Goal: Task Accomplishment & Management: Use online tool/utility

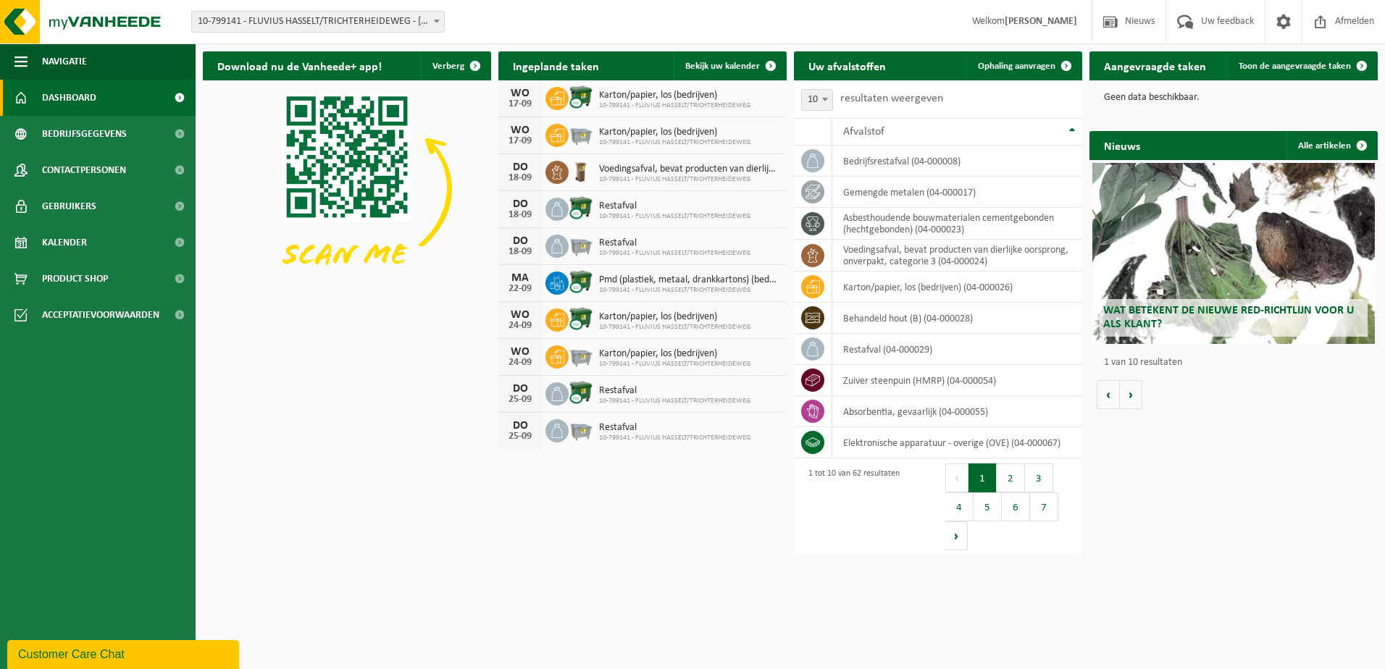
click at [285, 22] on span "10-799141 - FLUVIUS HASSELT/TRICHTERHEIDEWEG - [GEOGRAPHIC_DATA]" at bounding box center [318, 22] width 252 height 20
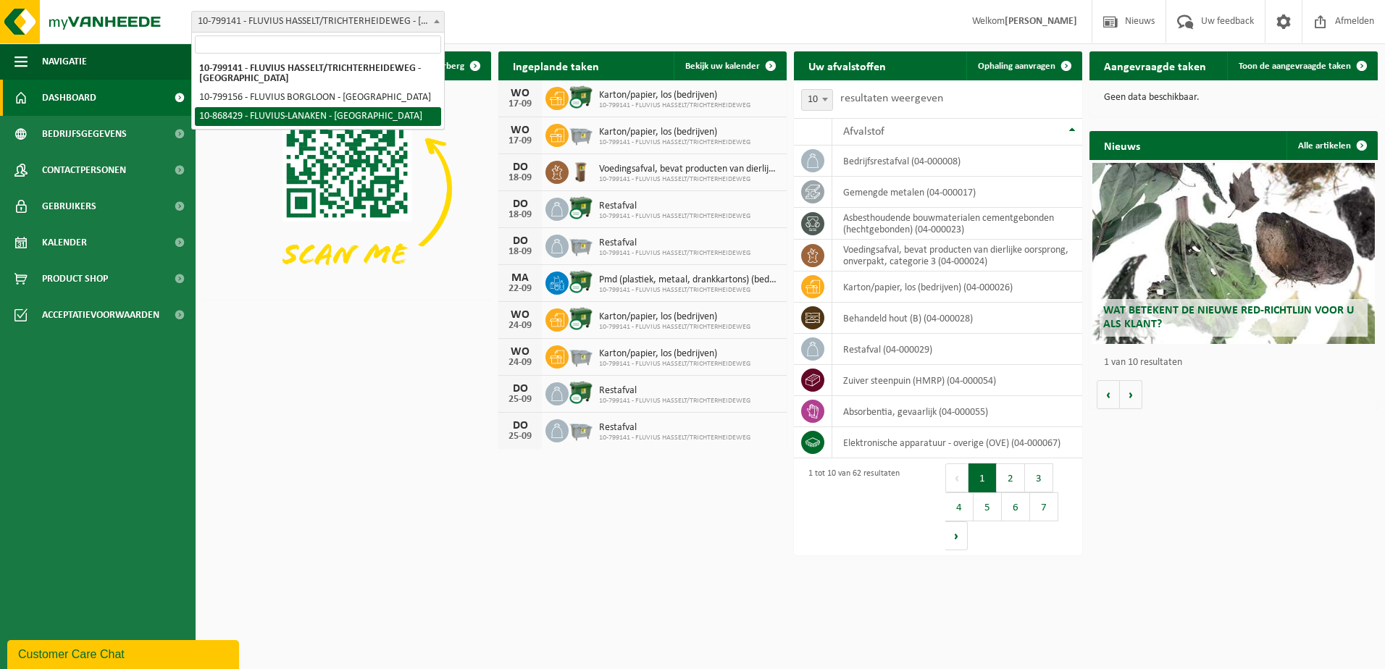
select select "103760"
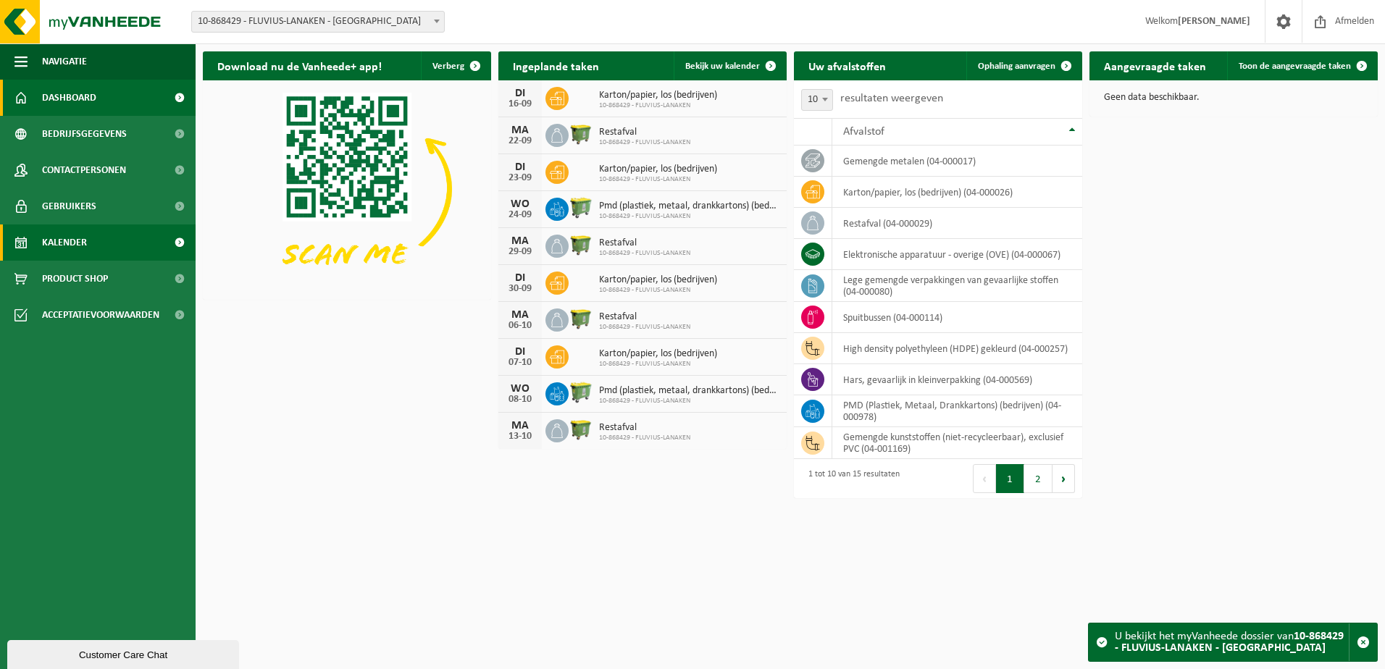
click at [110, 242] on link "Kalender" at bounding box center [98, 243] width 196 height 36
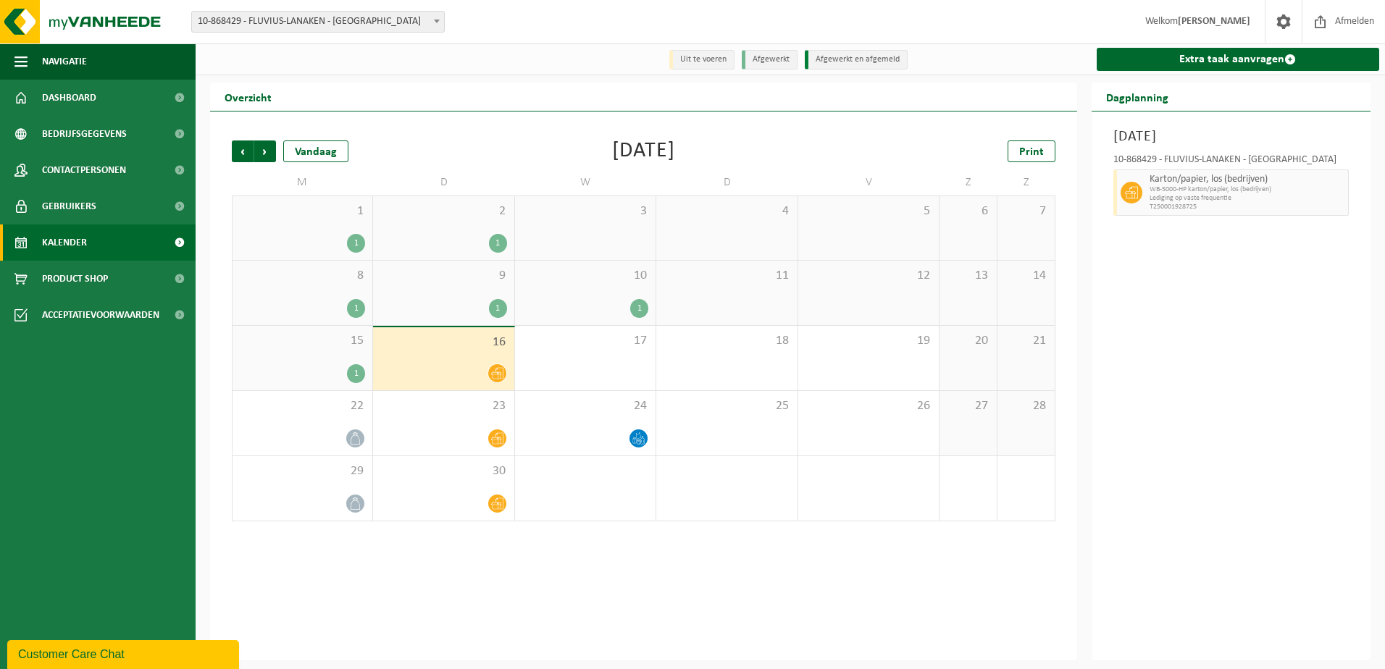
click at [484, 349] on span "16" at bounding box center [443, 343] width 126 height 16
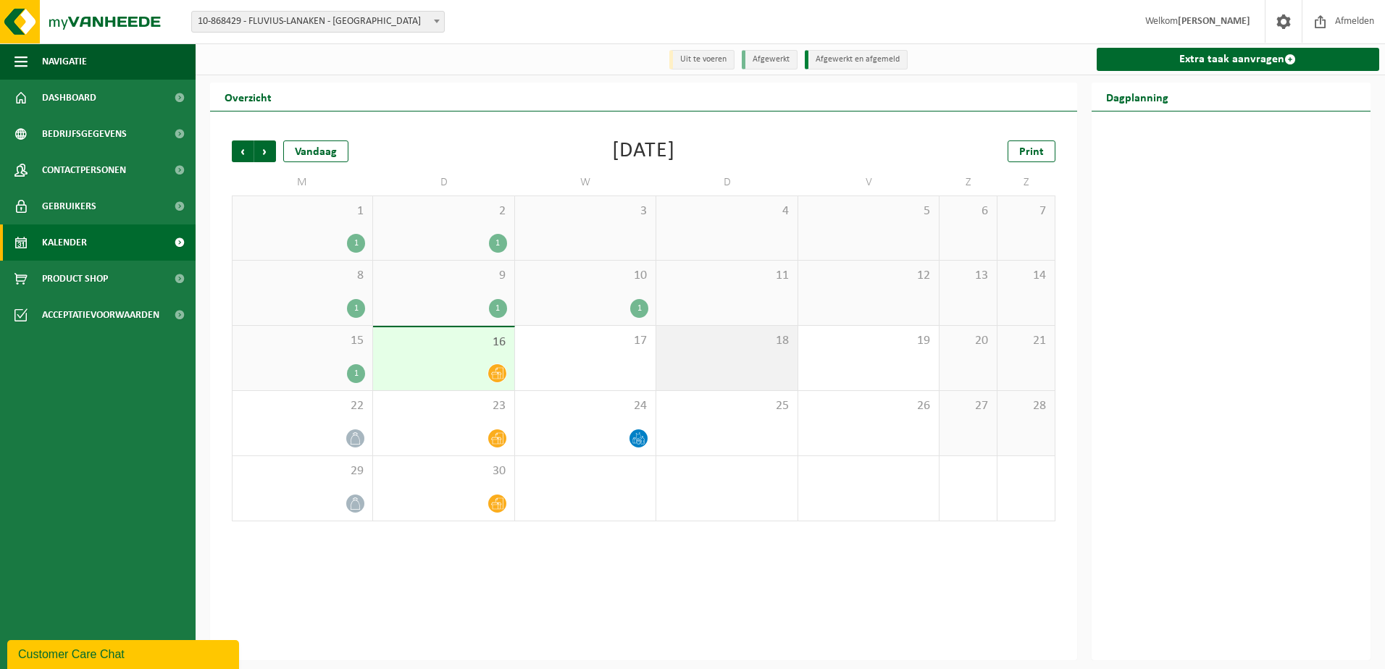
click at [687, 355] on div "18" at bounding box center [726, 358] width 141 height 64
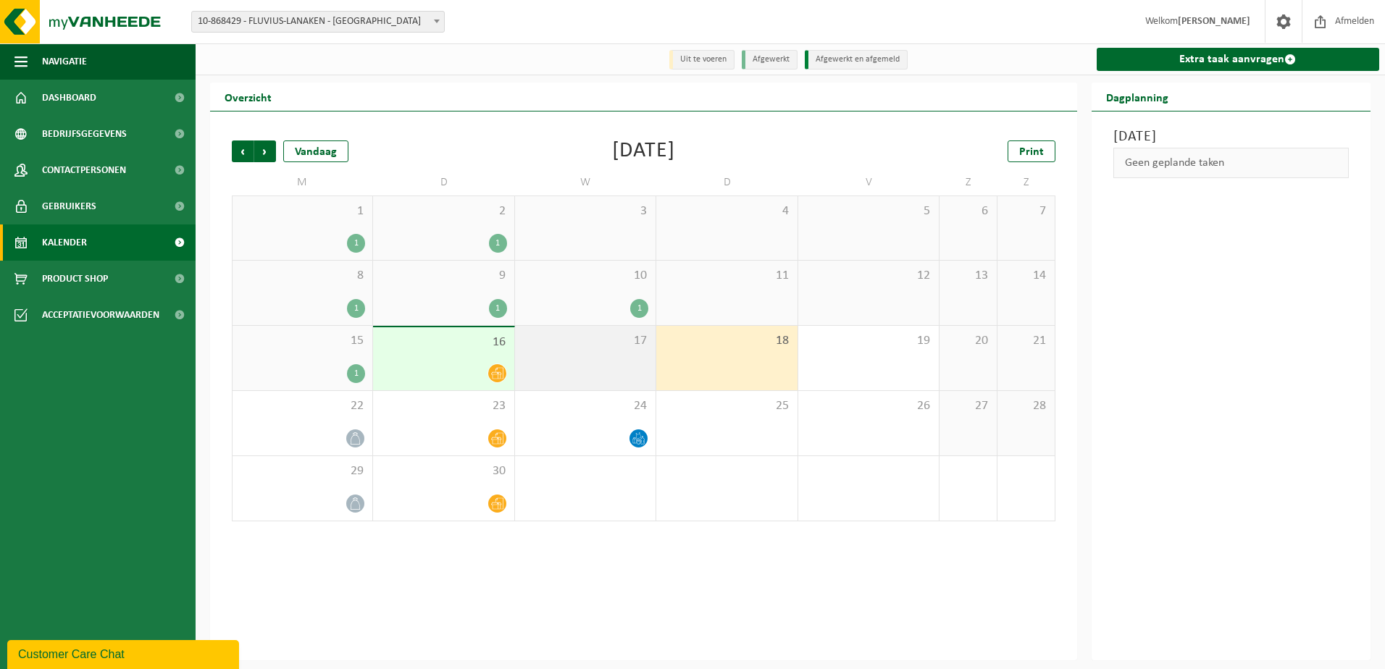
click at [599, 354] on div "17" at bounding box center [585, 358] width 141 height 64
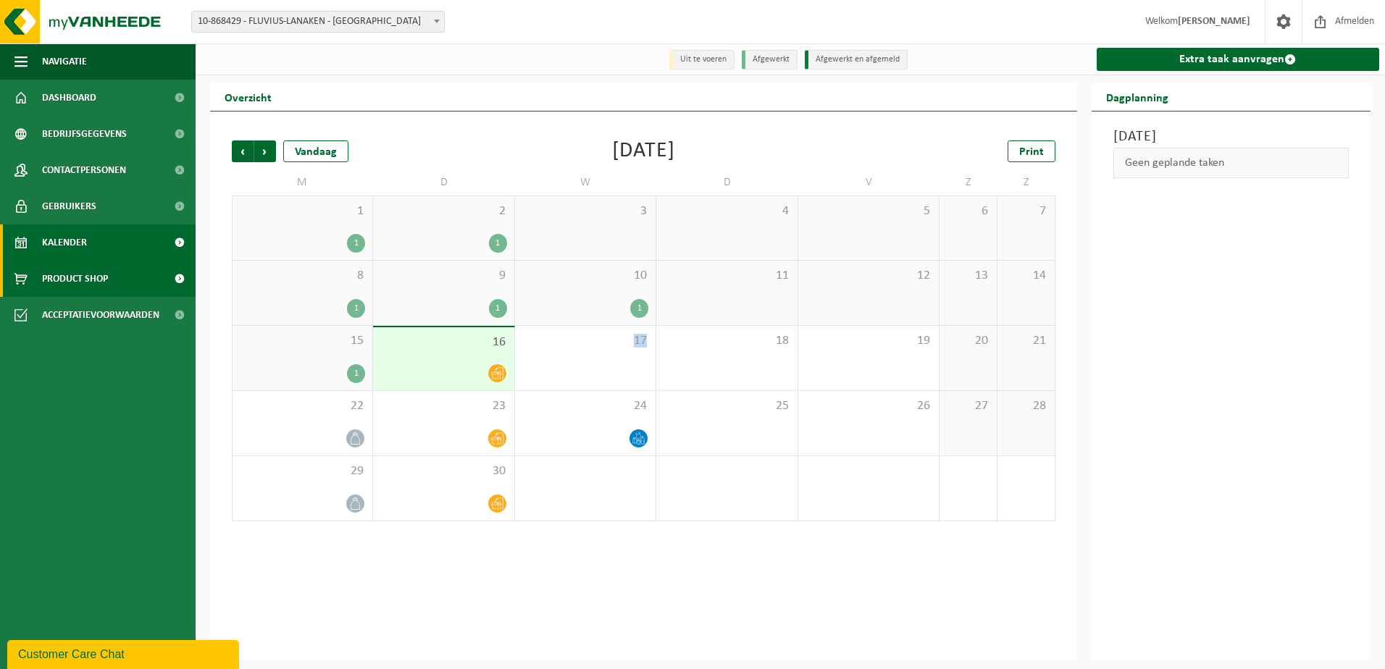
click at [72, 284] on span "Product Shop" at bounding box center [75, 279] width 66 height 36
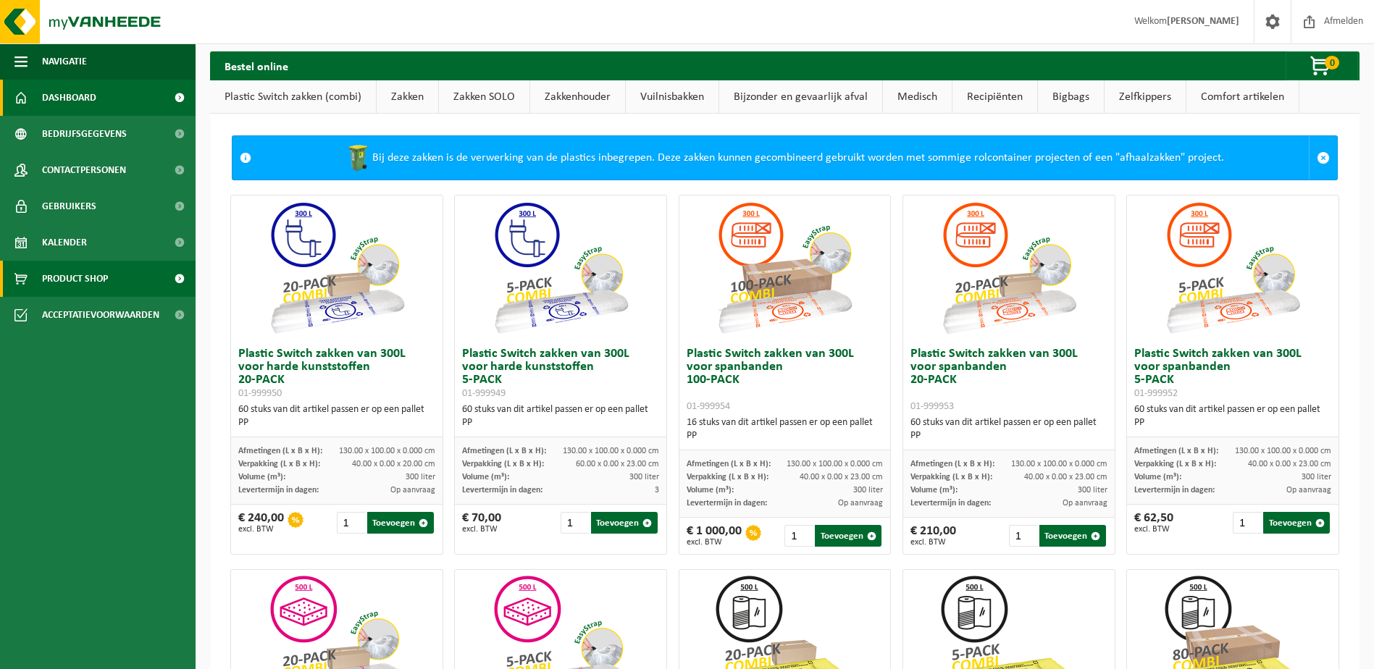
click at [99, 104] on link "Dashboard" at bounding box center [98, 98] width 196 height 36
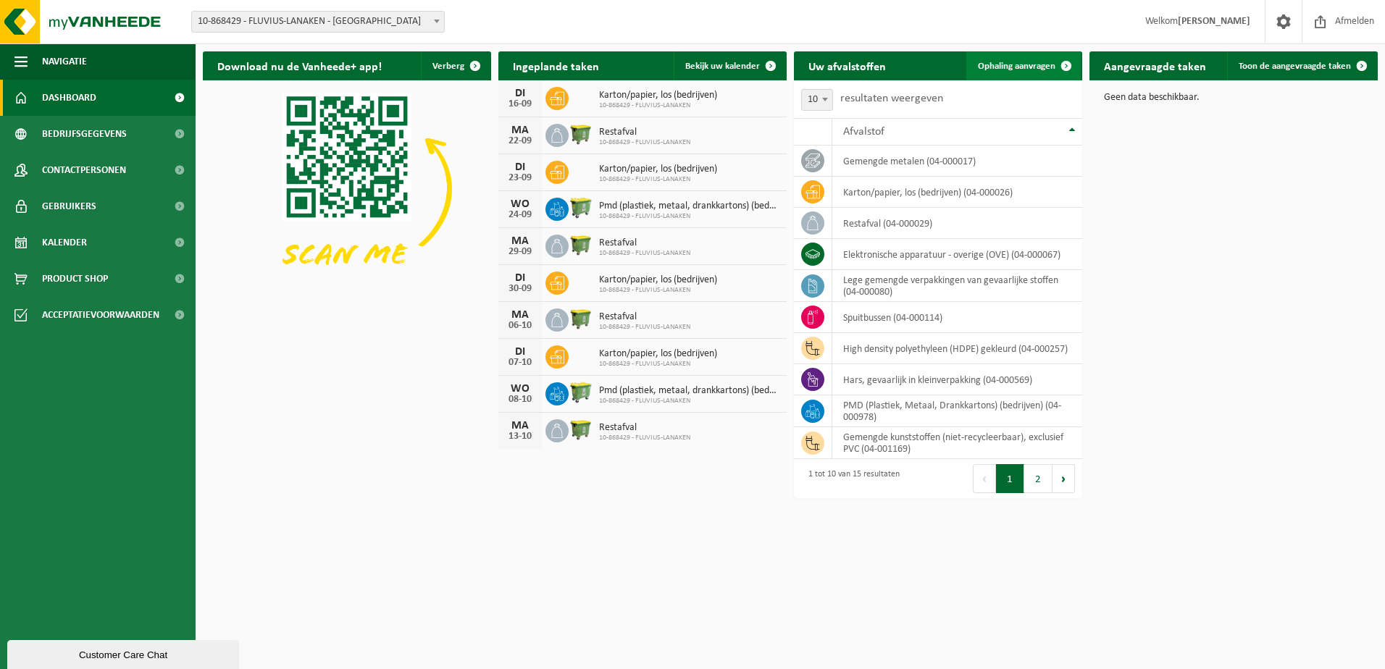
click at [1020, 67] on span "Ophaling aanvragen" at bounding box center [1017, 66] width 78 height 9
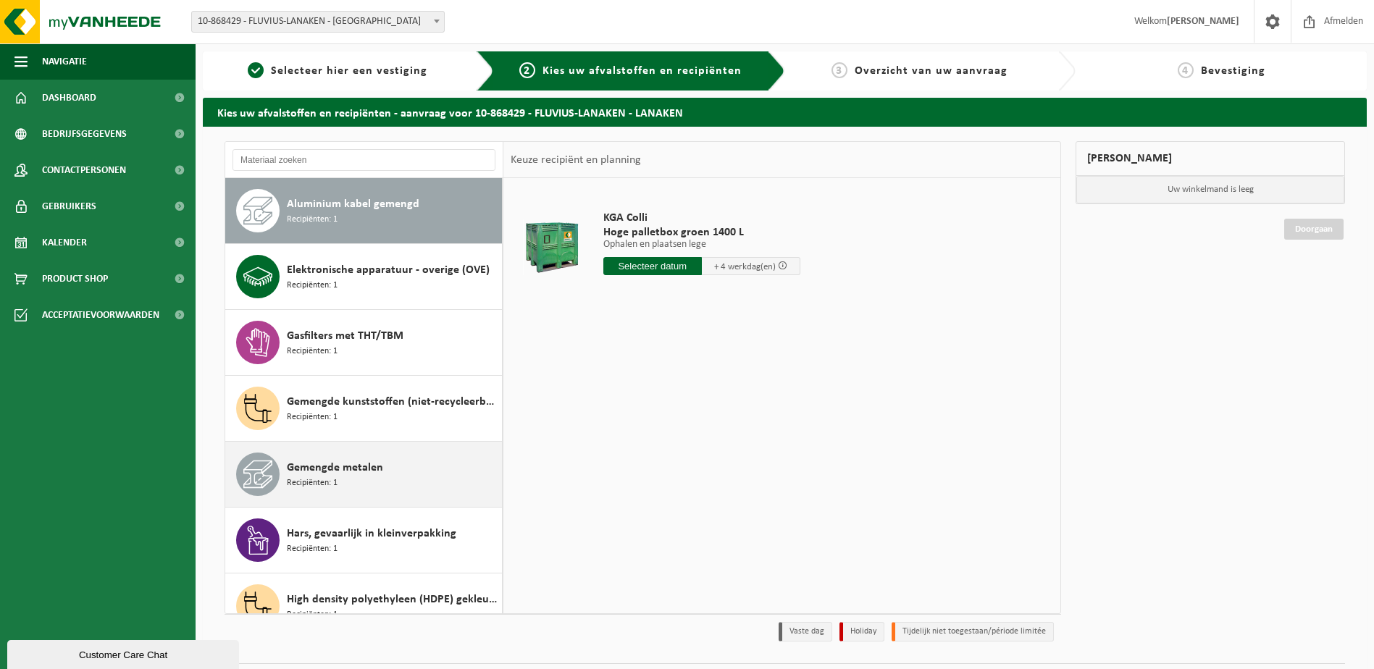
click at [360, 452] on div "Gemengde metalen Recipiënten: 1" at bounding box center [363, 474] width 277 height 65
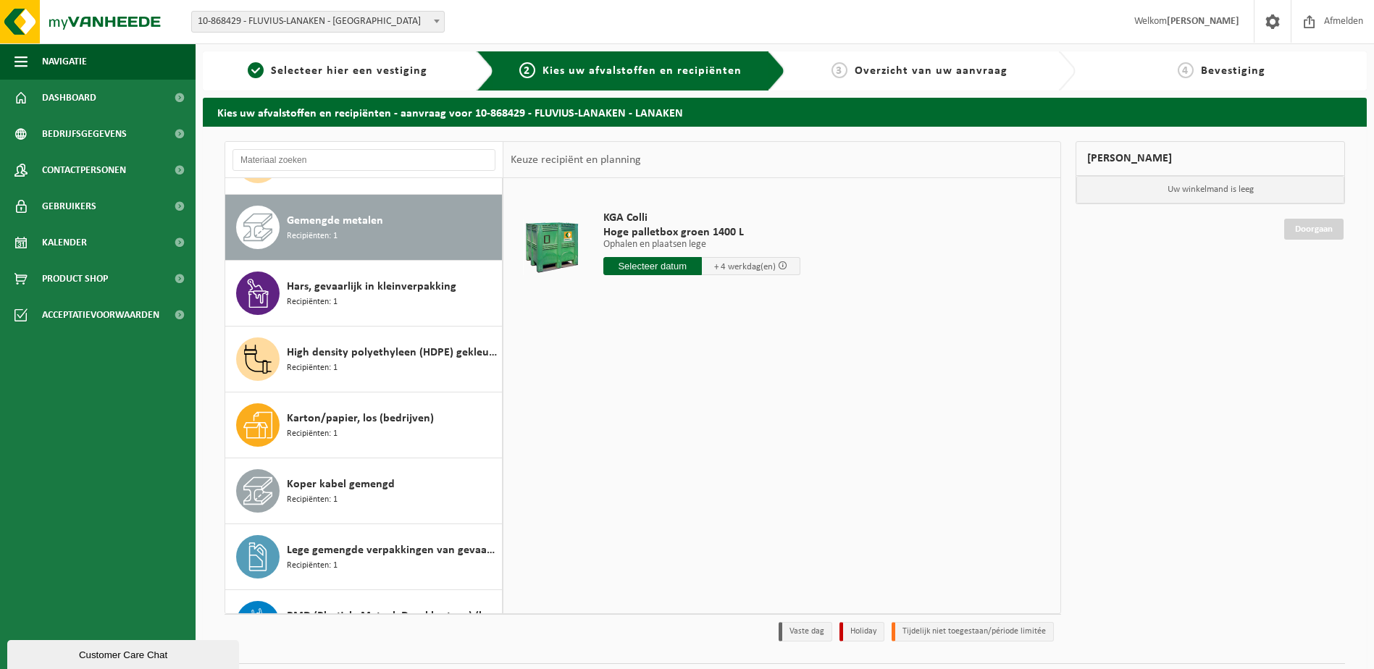
scroll to position [264, 0]
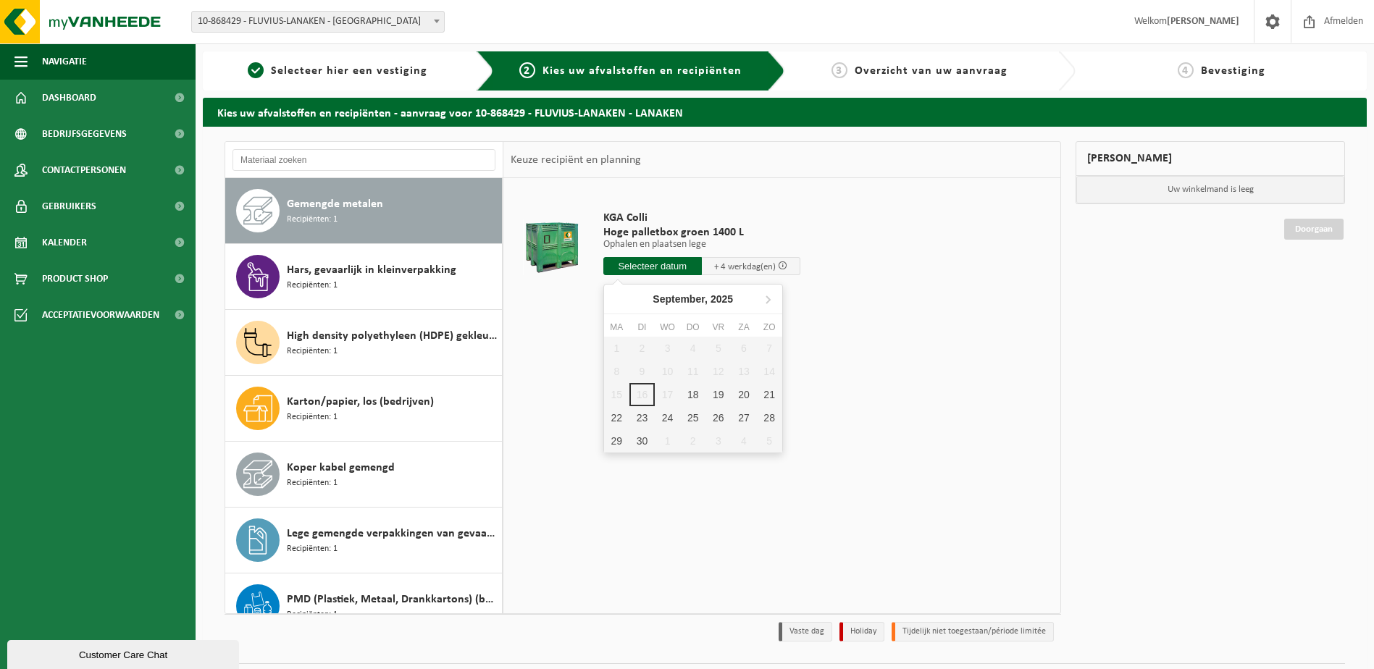
click at [674, 267] on input "text" at bounding box center [652, 266] width 99 height 18
click at [690, 396] on div "18" at bounding box center [692, 394] width 25 height 23
type input "Van [DATE]"
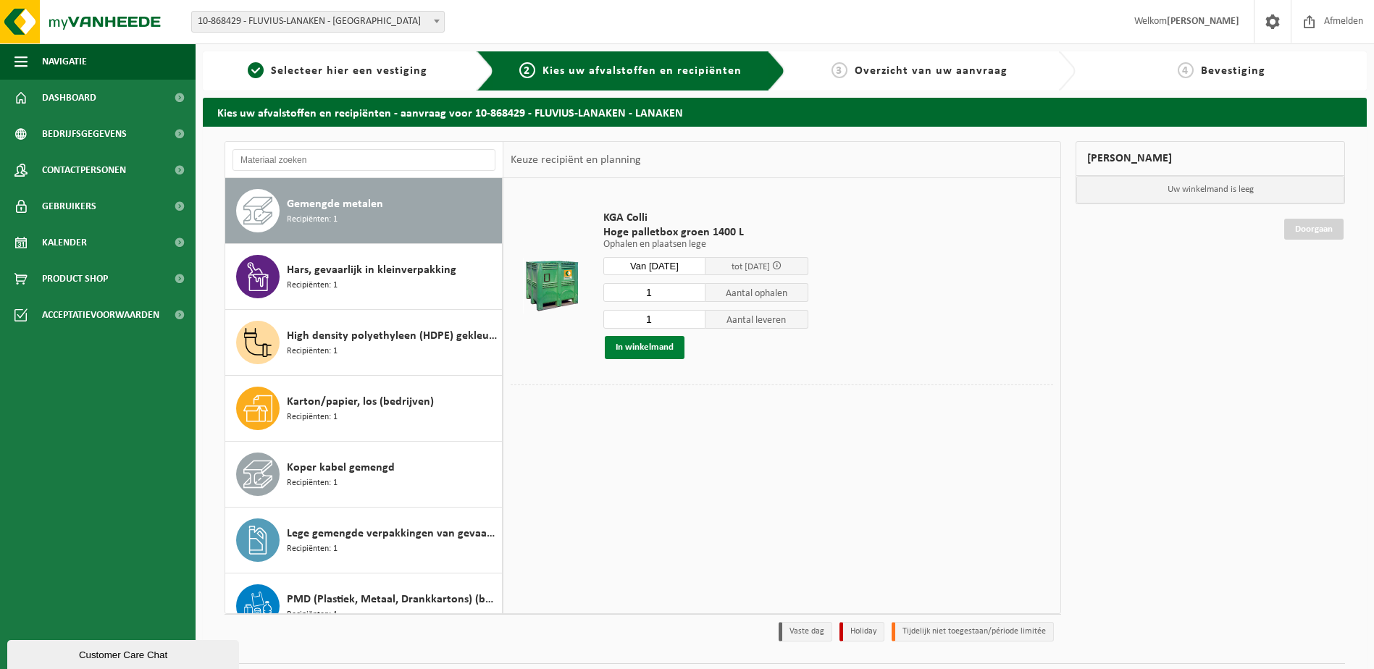
click at [653, 346] on button "In winkelmand" at bounding box center [645, 347] width 80 height 23
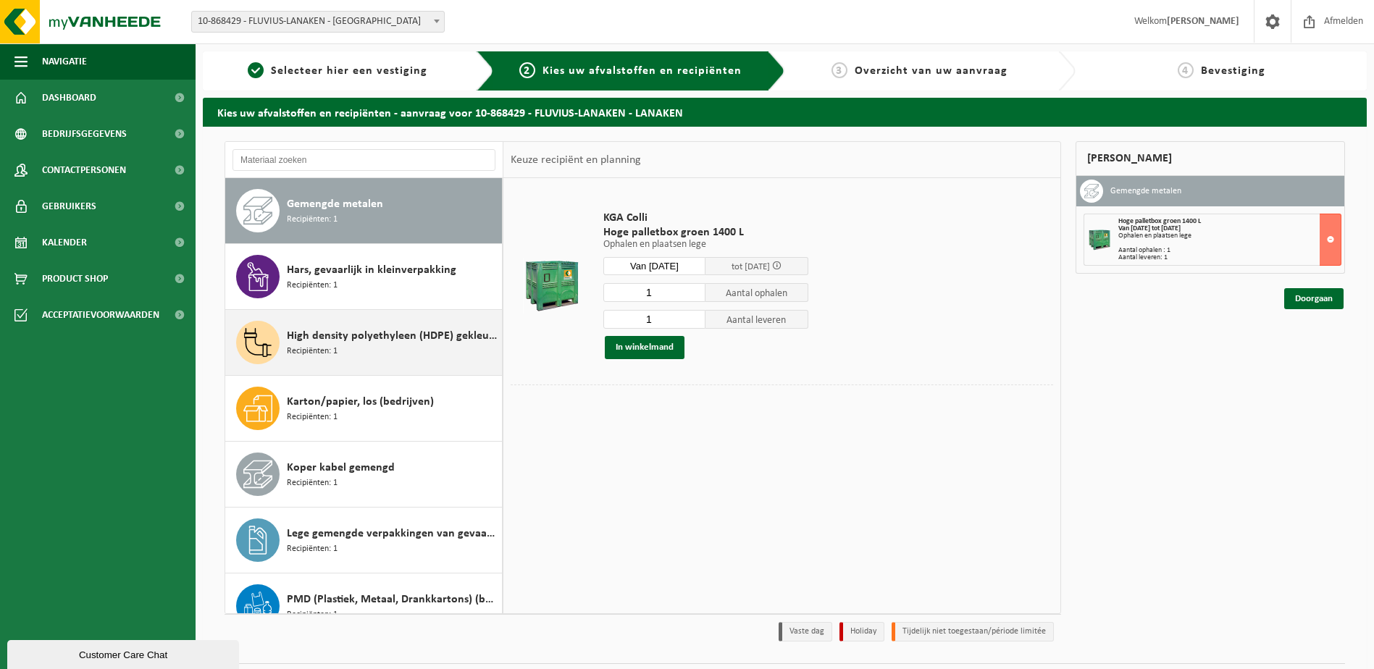
scroll to position [336, 0]
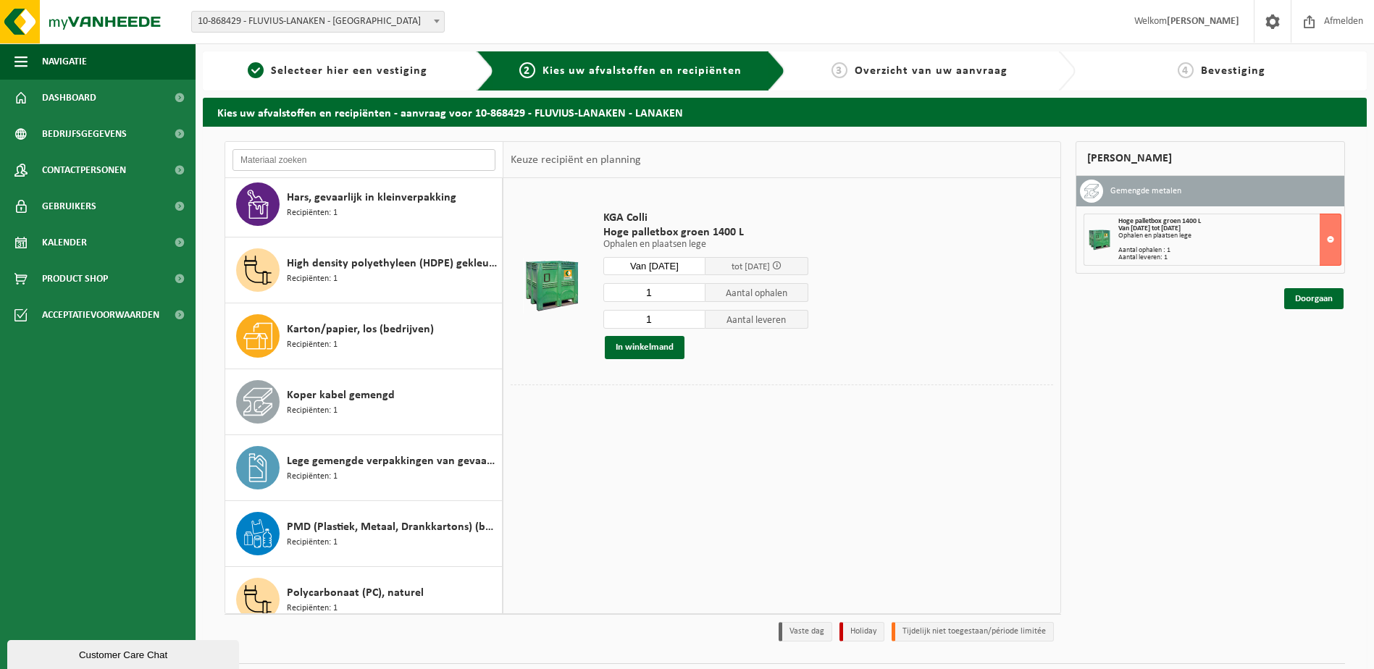
click at [361, 160] on input "text" at bounding box center [364, 160] width 263 height 22
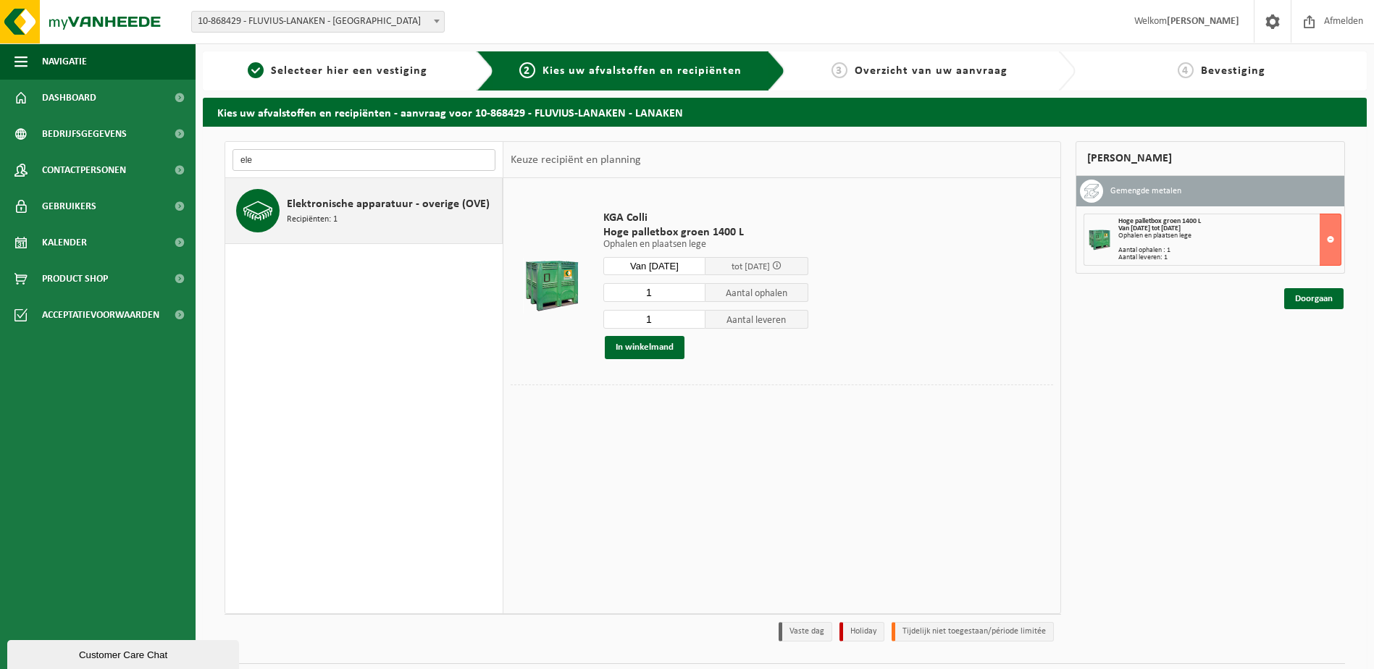
type input "ele"
click at [332, 205] on span "Elektronische apparatuur - overige (OVE)" at bounding box center [388, 204] width 203 height 17
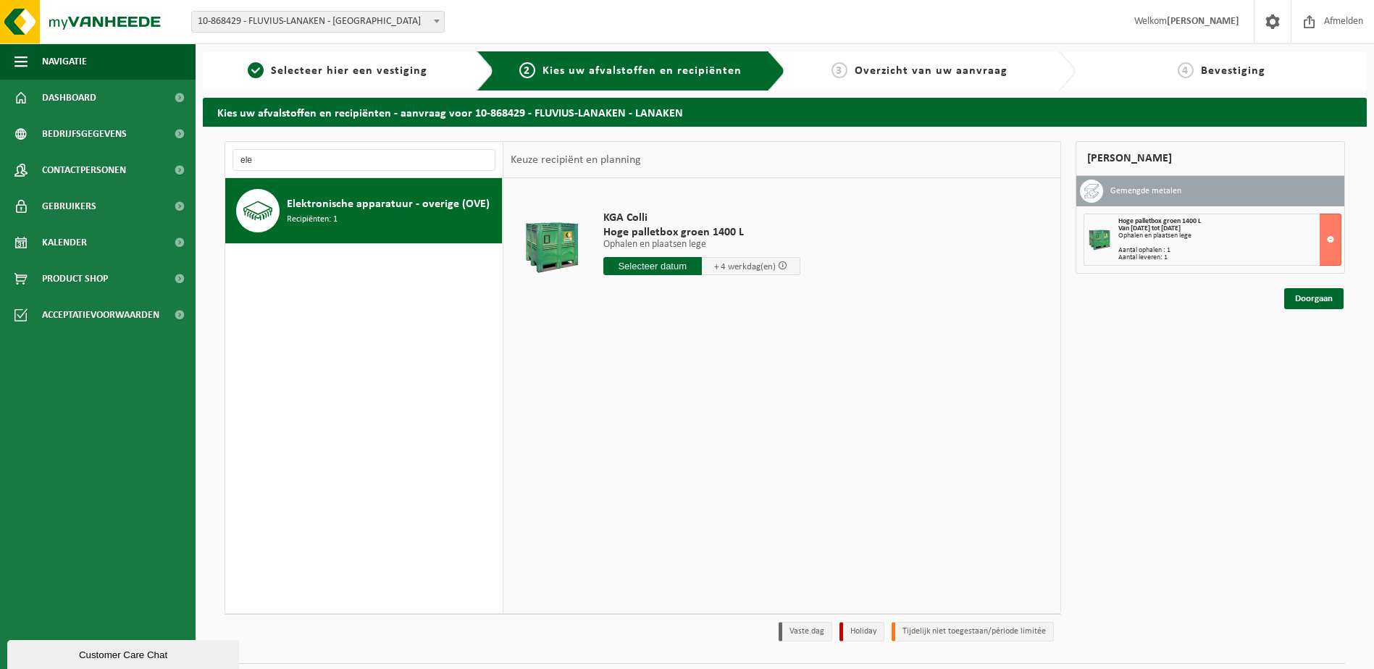
click at [654, 267] on input "text" at bounding box center [652, 266] width 99 height 18
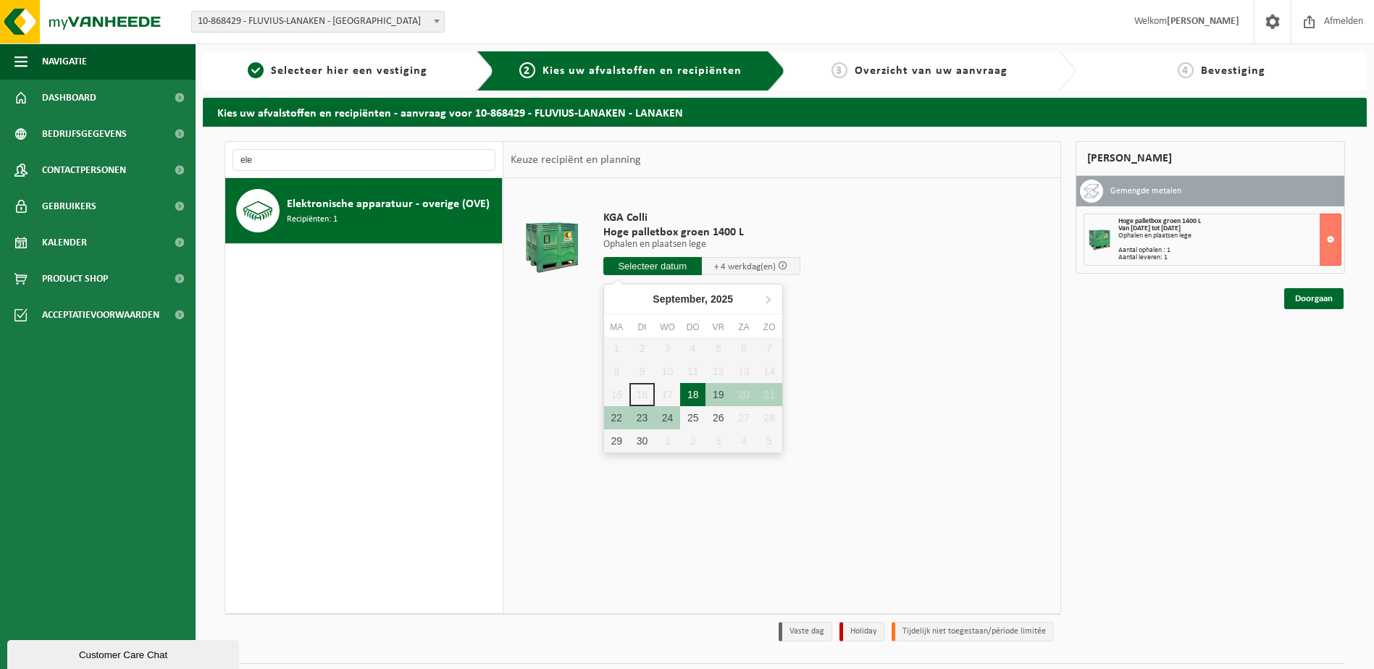
click at [695, 396] on div "18" at bounding box center [692, 394] width 25 height 23
type input "Van [DATE]"
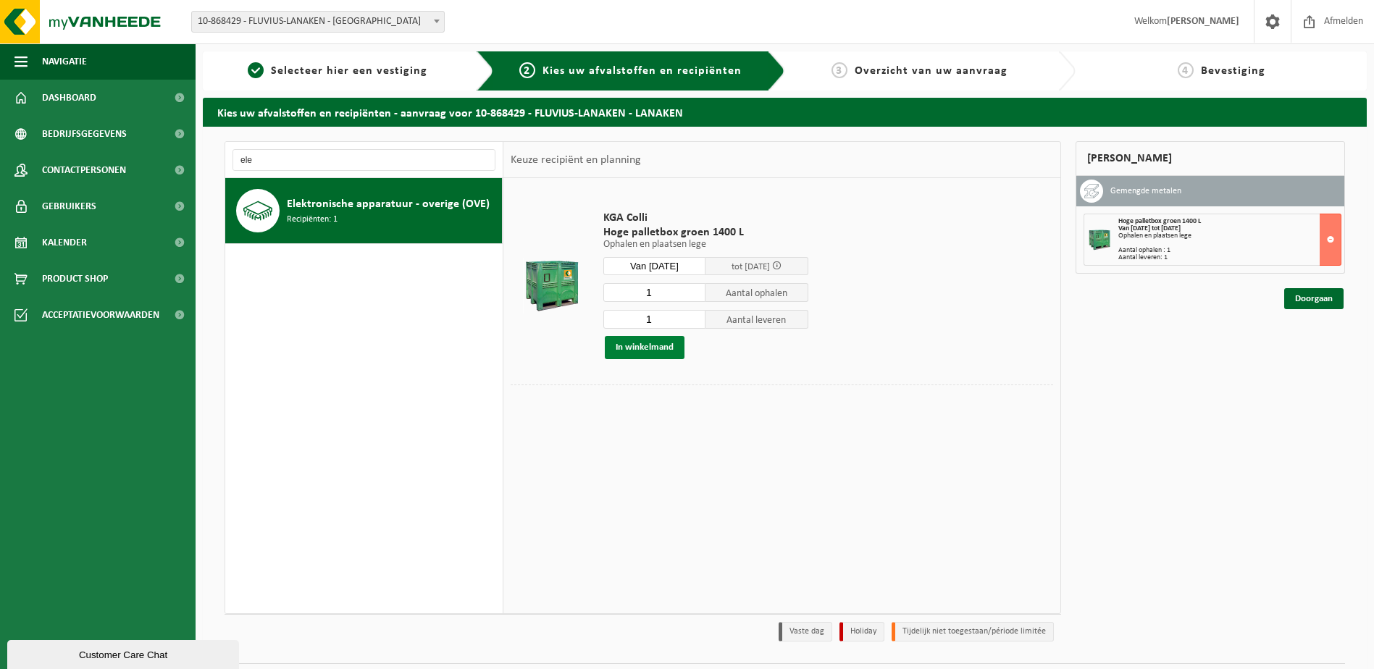
click at [663, 343] on button "In winkelmand" at bounding box center [645, 347] width 80 height 23
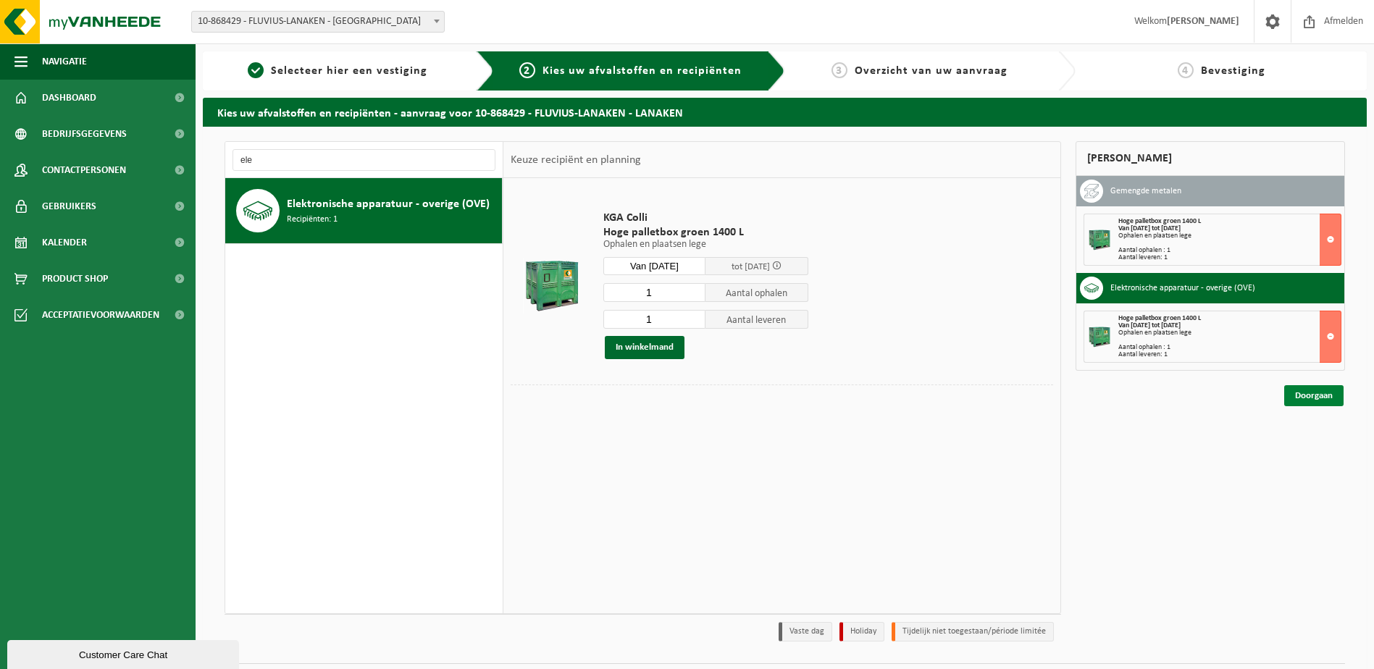
click at [1314, 400] on link "Doorgaan" at bounding box center [1313, 395] width 59 height 21
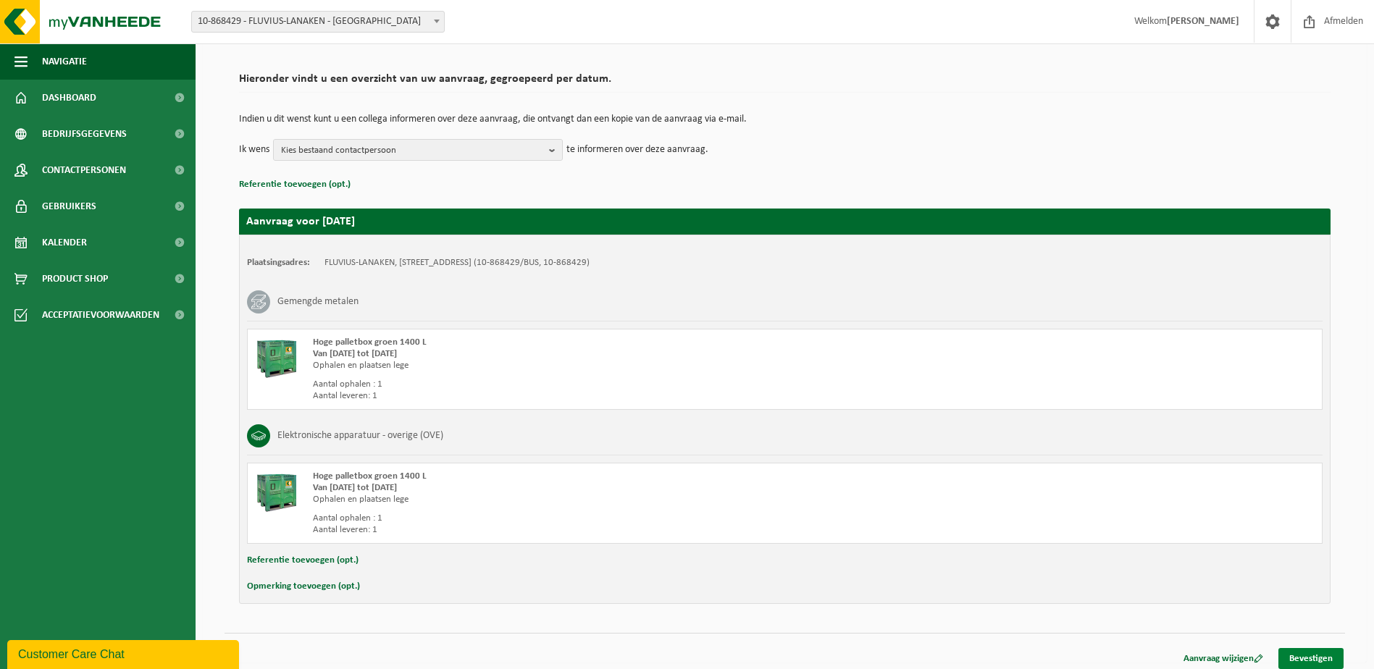
scroll to position [98, 0]
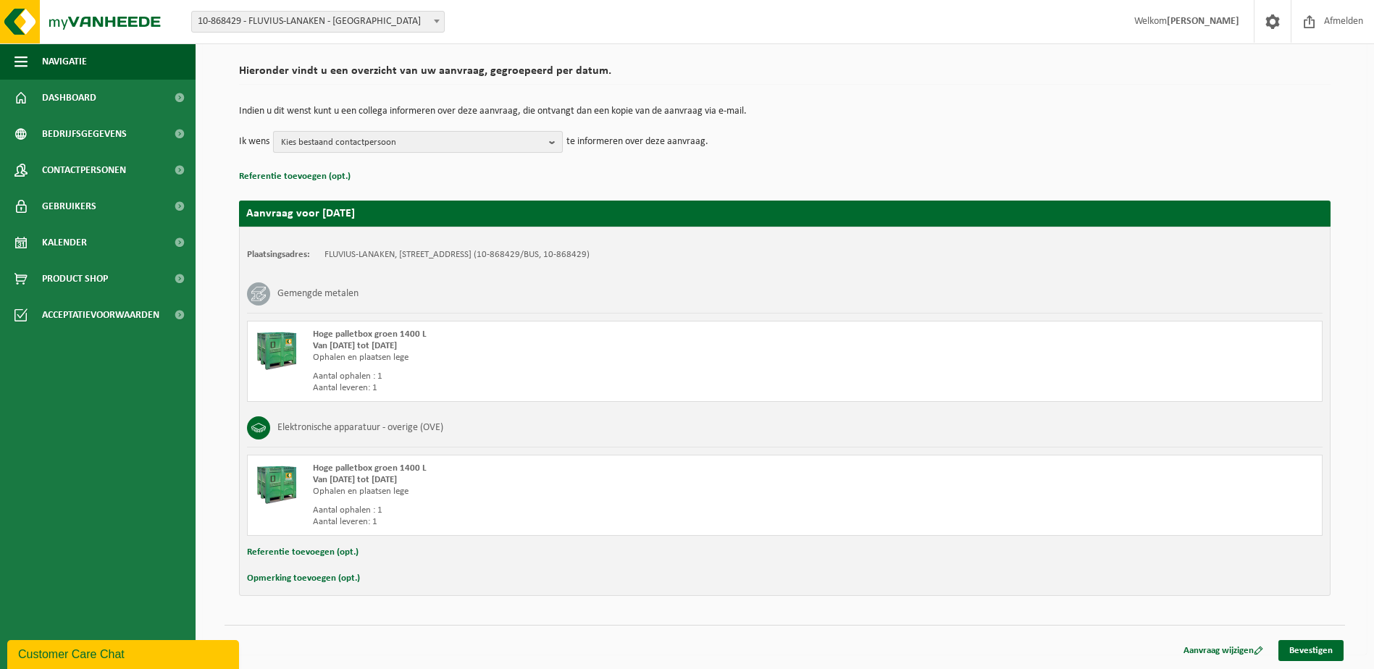
click at [494, 143] on span "Kies bestaand contactpersoon" at bounding box center [412, 143] width 262 height 22
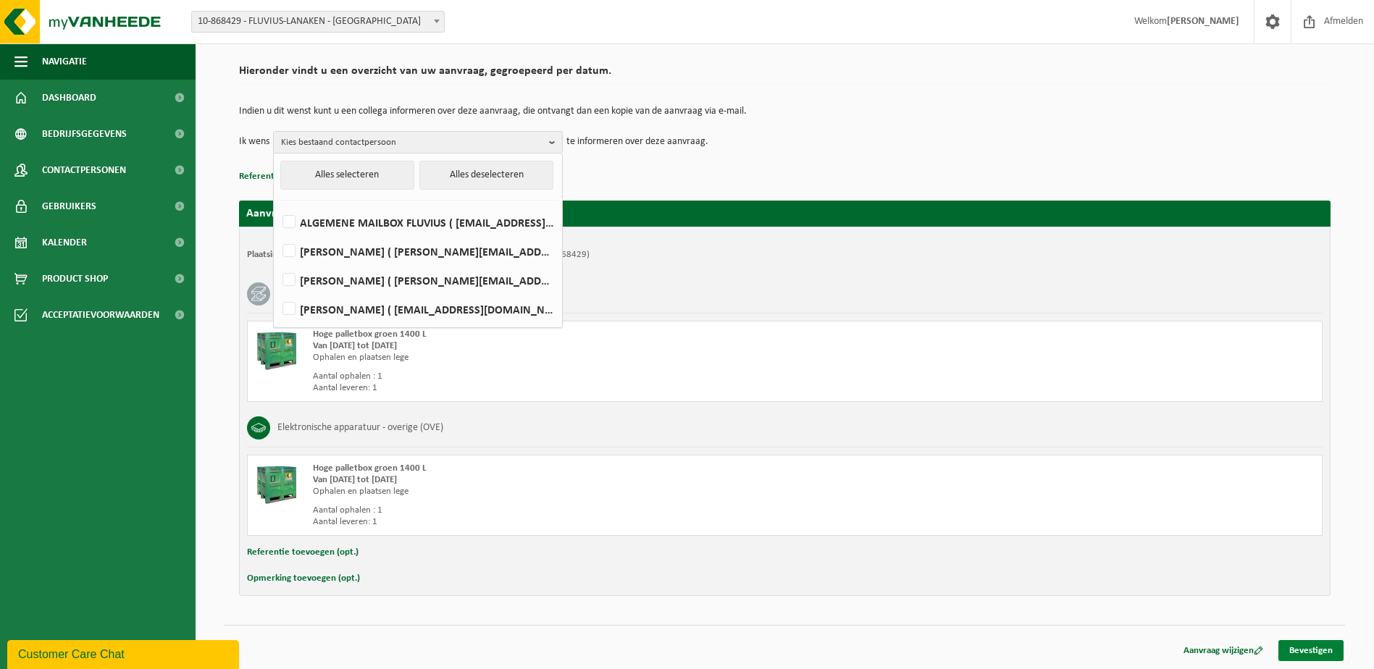
click at [1331, 653] on link "Bevestigen" at bounding box center [1310, 650] width 65 height 21
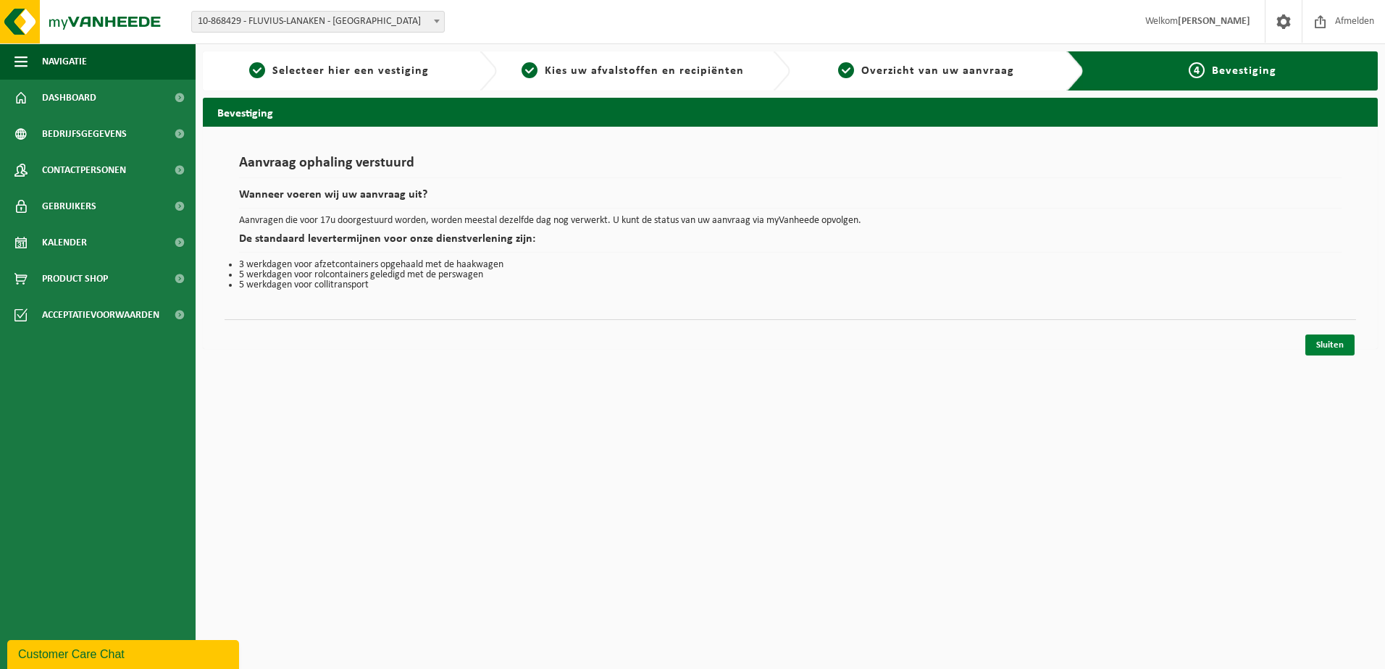
click at [1325, 351] on link "Sluiten" at bounding box center [1329, 345] width 49 height 21
